Goal: Transaction & Acquisition: Obtain resource

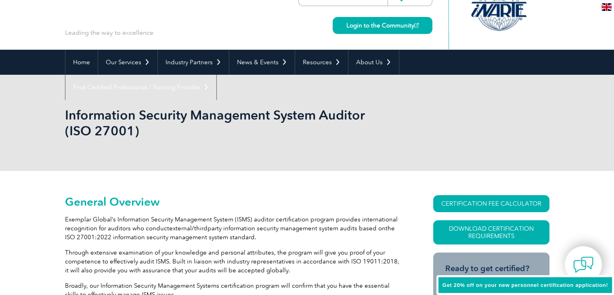
scroll to position [40, 0]
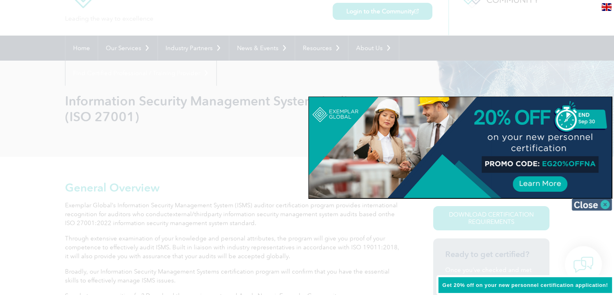
click at [583, 207] on img at bounding box center [592, 204] width 40 height 12
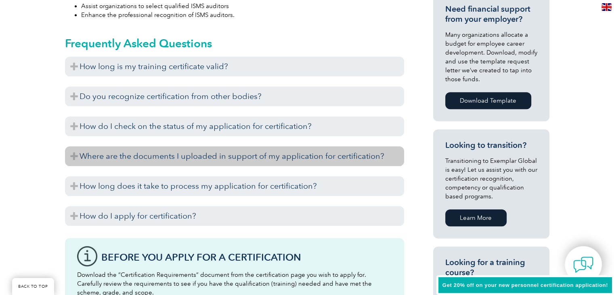
scroll to position [404, 0]
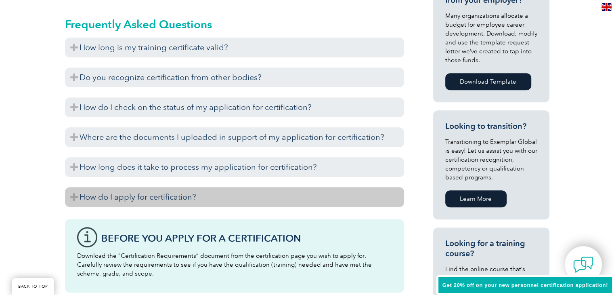
click at [155, 200] on h3 "How do I apply for certification?" at bounding box center [234, 197] width 339 height 20
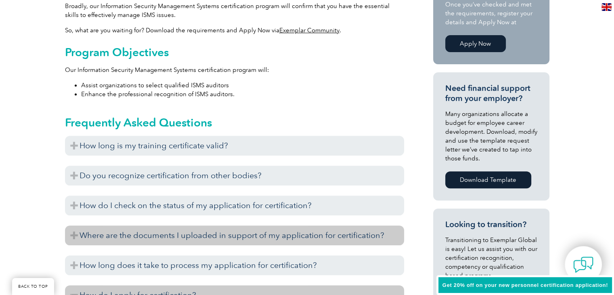
scroll to position [161, 0]
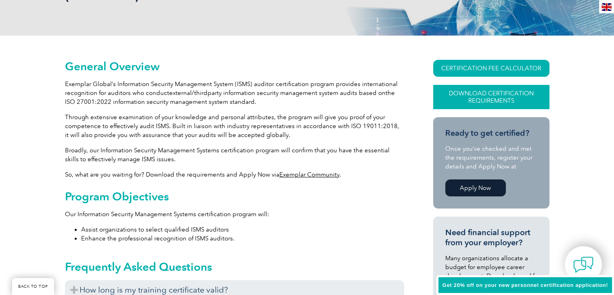
click at [490, 102] on link "Download Certification Requirements" at bounding box center [491, 97] width 116 height 24
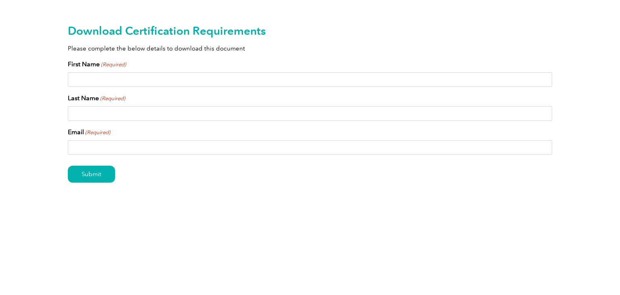
click at [381, 78] on input "First Name (Required)" at bounding box center [310, 79] width 484 height 15
type input "[DEMOGRAPHIC_DATA]"
type input "Humza"
type input "[EMAIL_ADDRESS][DOMAIN_NAME]"
click at [91, 179] on input "Submit" at bounding box center [91, 174] width 47 height 17
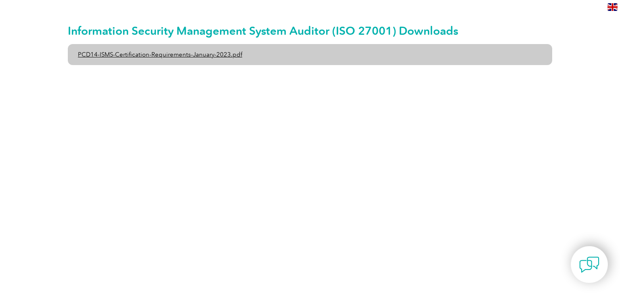
click at [101, 56] on link "PCD14-ISMS-Certification-Requirements-January-2023.pdf" at bounding box center [310, 54] width 484 height 21
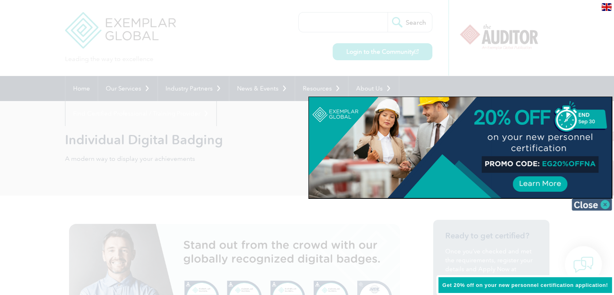
click at [604, 205] on img at bounding box center [592, 204] width 40 height 12
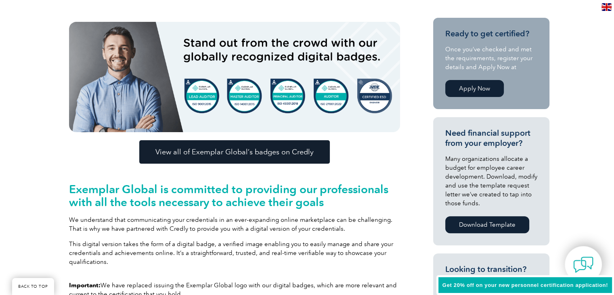
scroll to position [242, 0]
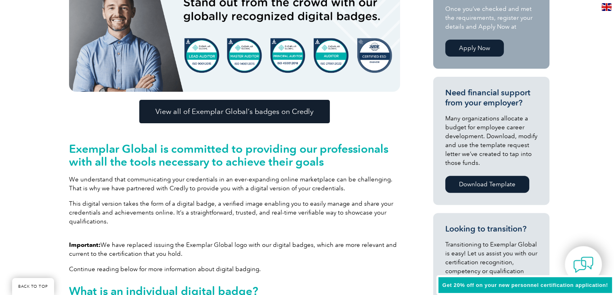
click at [283, 117] on link "View all of Exemplar Global’s badges on Credly" at bounding box center [234, 111] width 191 height 23
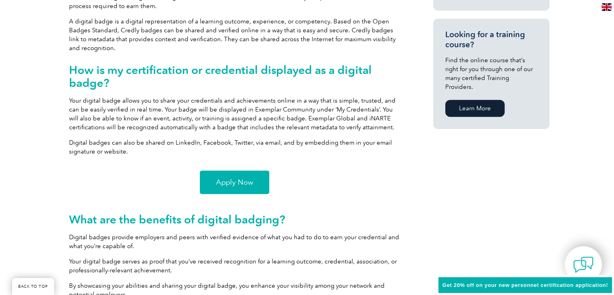
scroll to position [565, 0]
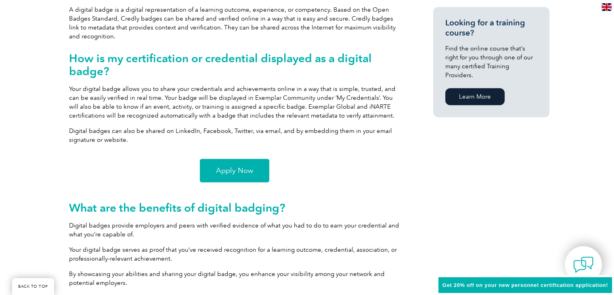
click at [220, 178] on link "Apply Now" at bounding box center [234, 170] width 69 height 23
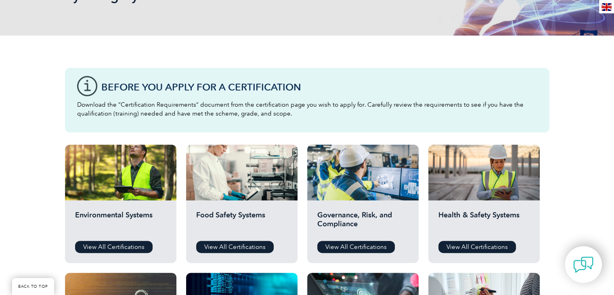
scroll to position [404, 0]
